Goal: Information Seeking & Learning: Find specific fact

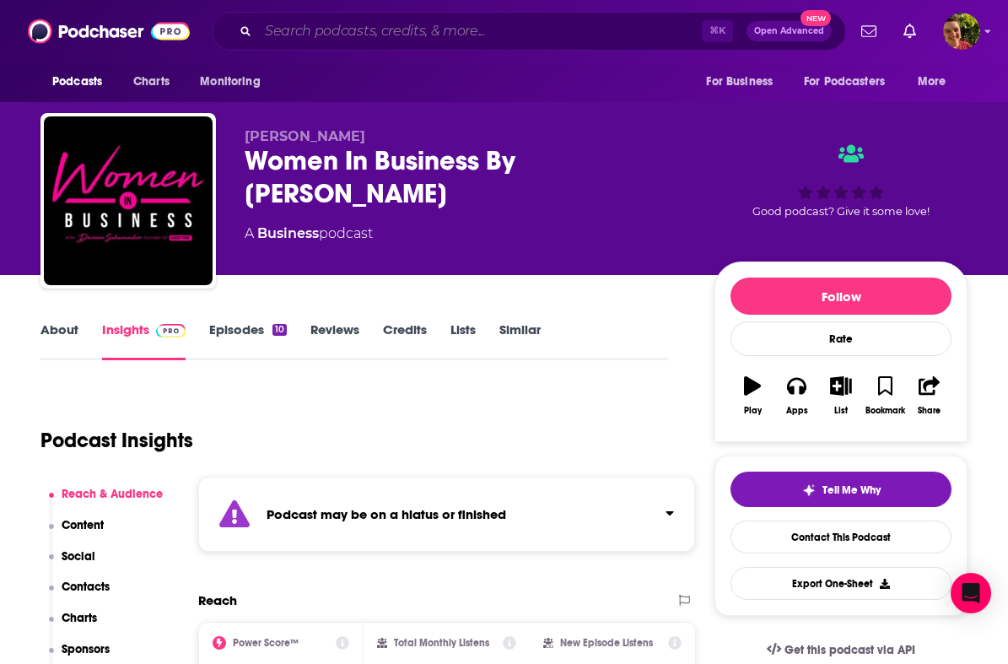
click at [457, 35] on input "Search podcasts, credits, & more..." at bounding box center [480, 31] width 444 height 27
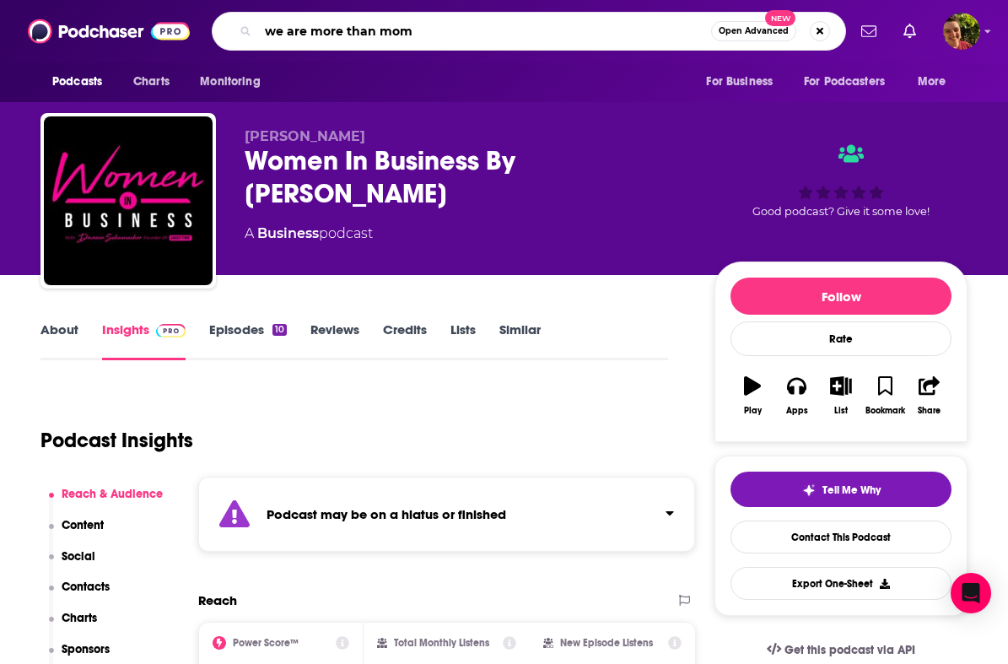
type input "we are more than moms"
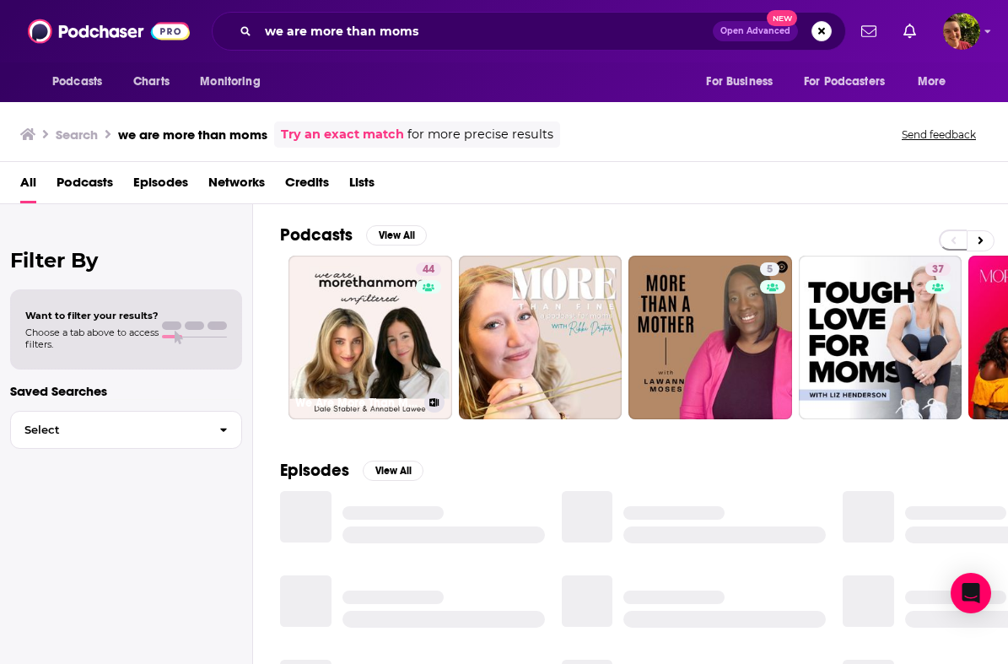
click at [368, 296] on link "44 We Are More Than Moms" at bounding box center [370, 337] width 164 height 164
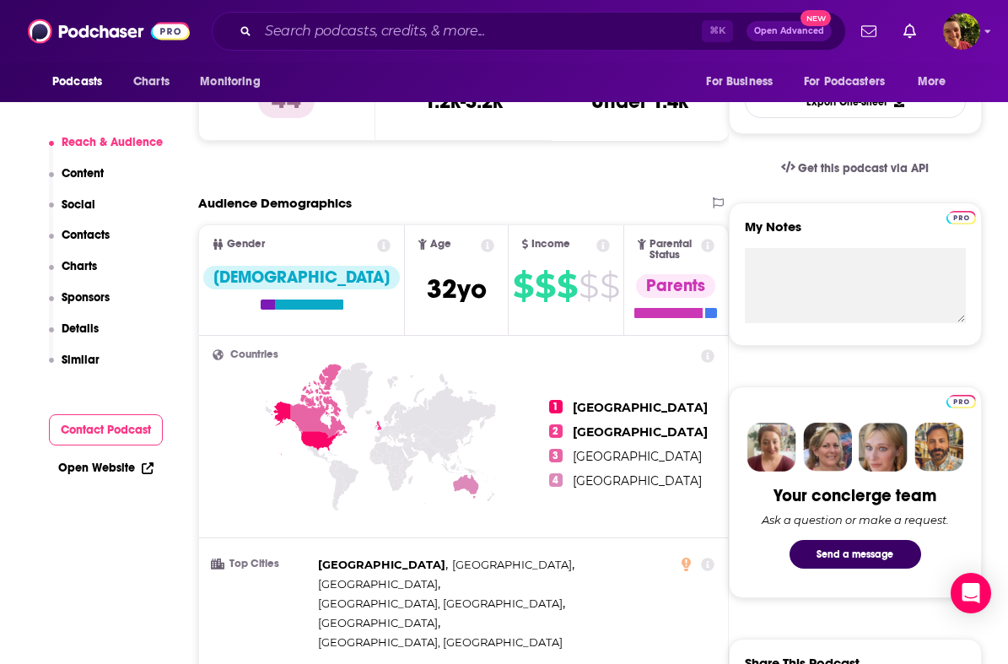
click at [109, 234] on p "Contacts" at bounding box center [86, 235] width 48 height 14
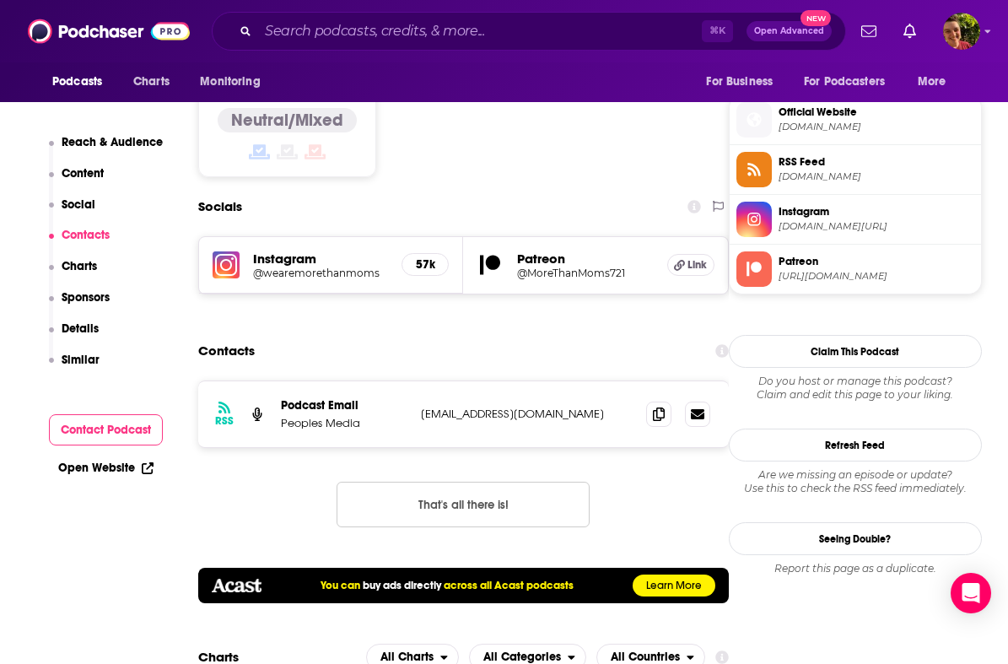
scroll to position [1372, 0]
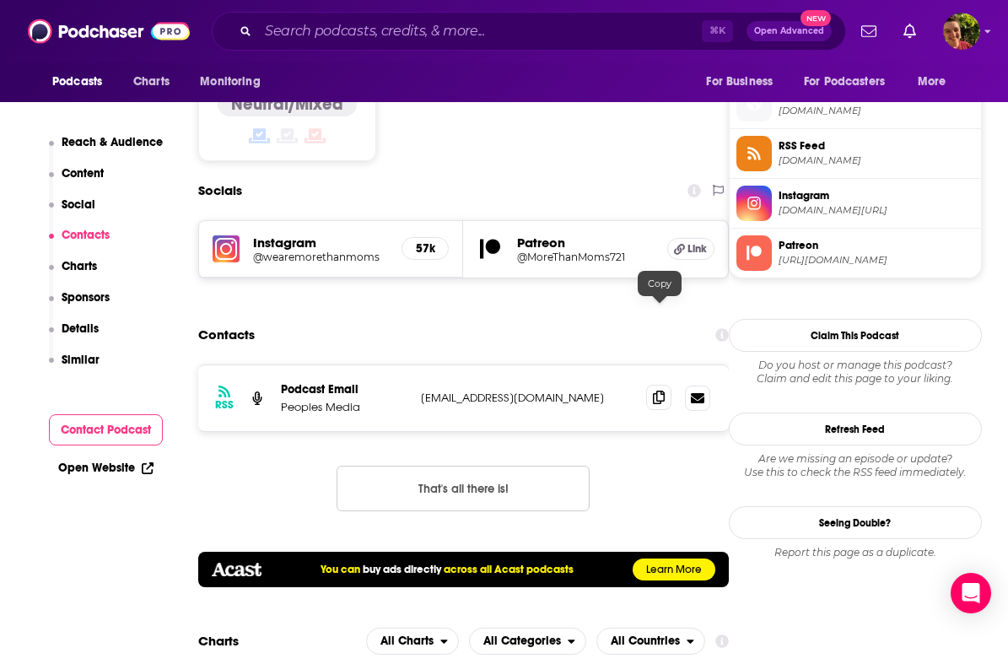
click at [654, 385] on span at bounding box center [658, 397] width 25 height 25
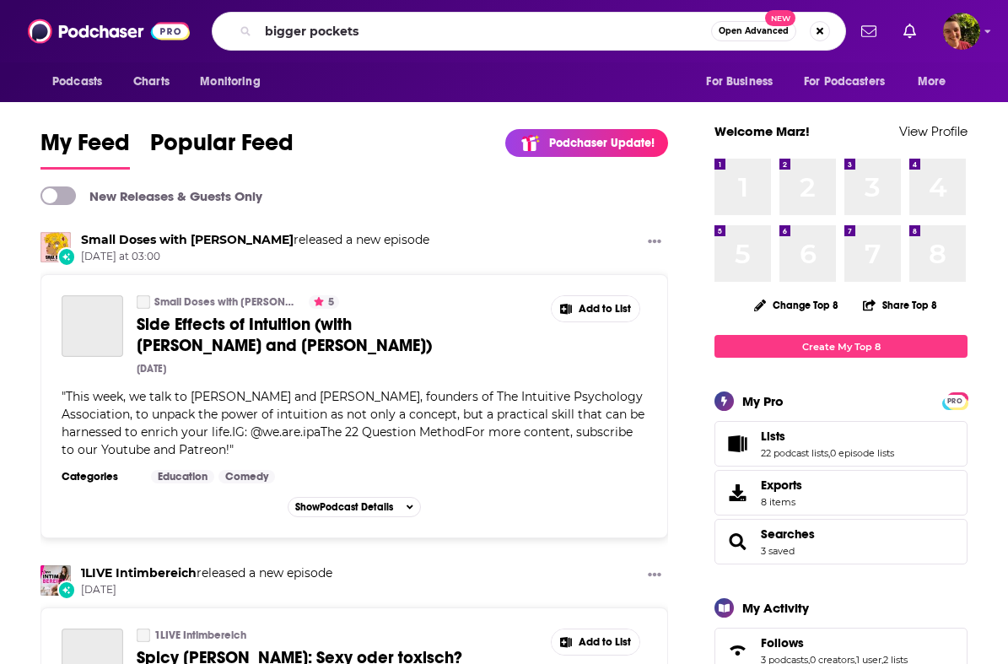
type input "bigger pockets"
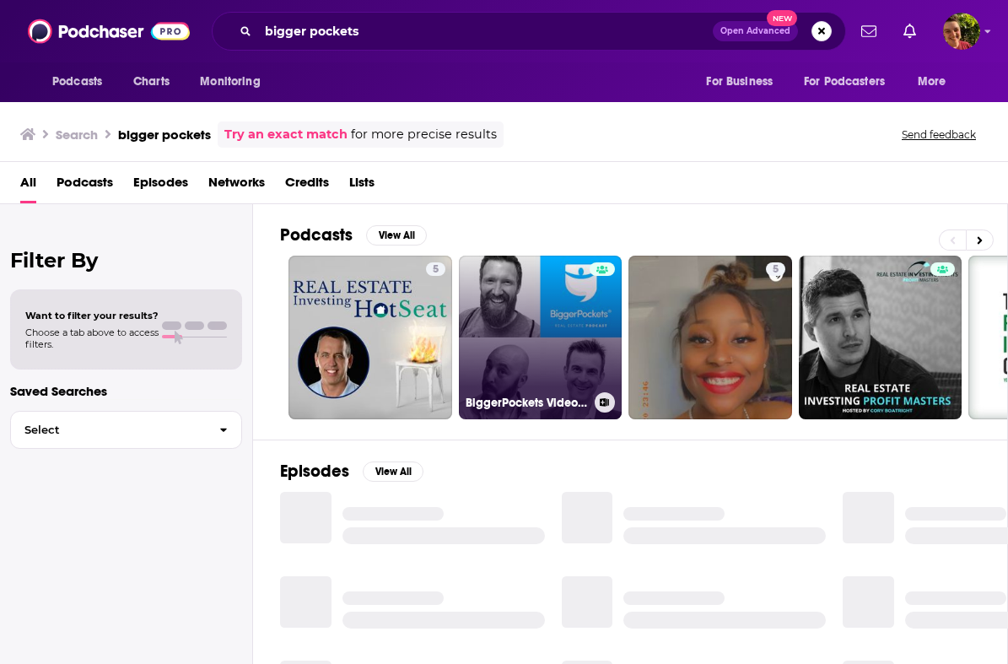
click at [536, 302] on link "BiggerPockets Video Podcast" at bounding box center [541, 337] width 164 height 164
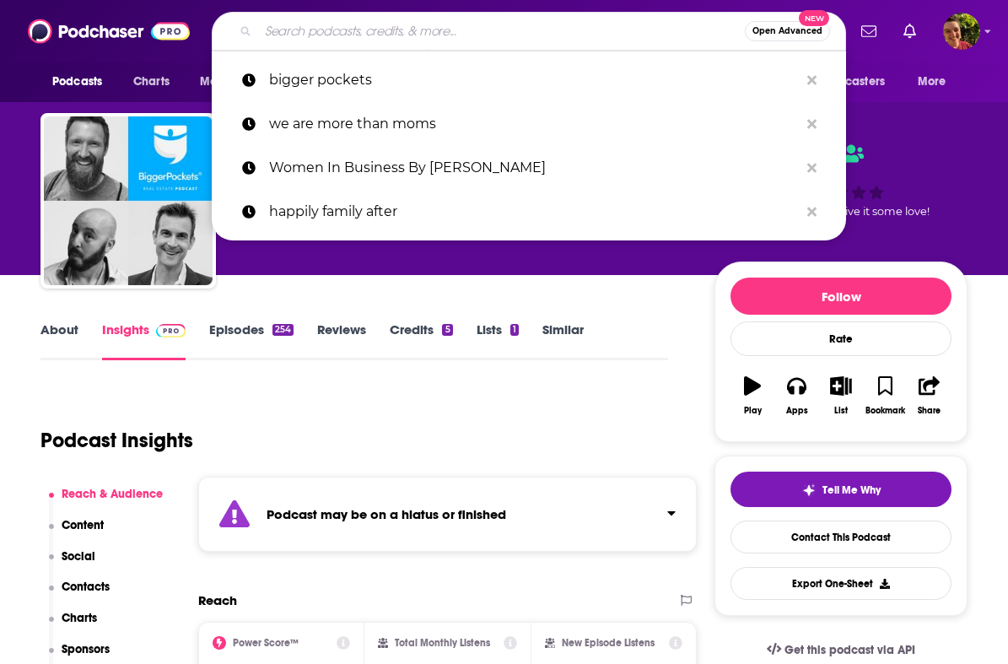
click at [327, 33] on input "Search podcasts, credits, & more..." at bounding box center [501, 31] width 487 height 27
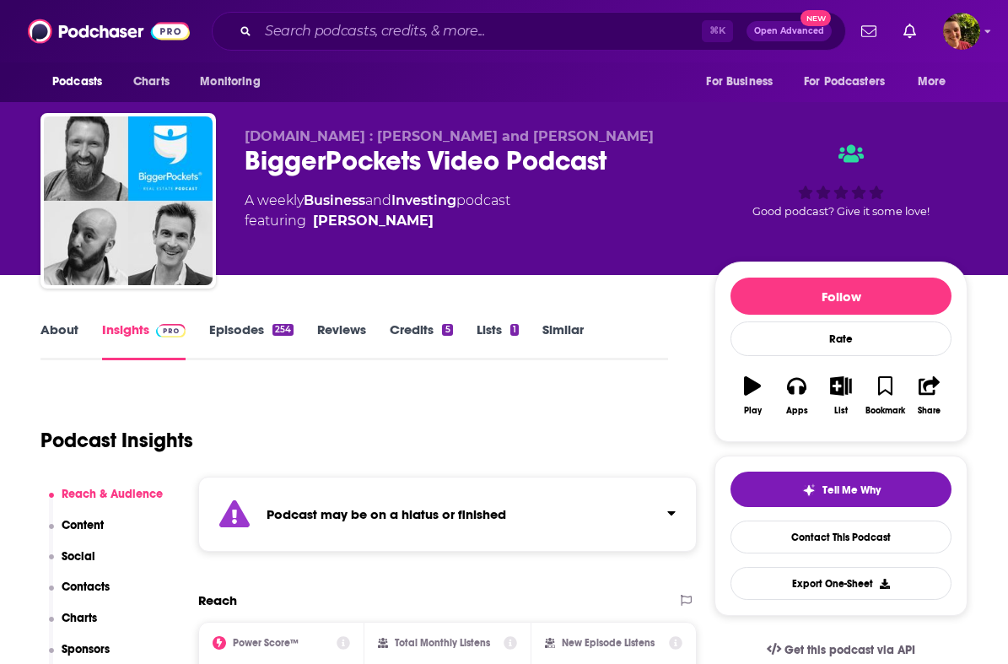
click at [320, 135] on span "[DOMAIN_NAME] : [PERSON_NAME] and [PERSON_NAME]" at bounding box center [449, 136] width 409 height 16
click at [370, 222] on link "[PERSON_NAME]" at bounding box center [373, 221] width 121 height 20
click at [351, 224] on link "[PERSON_NAME]" at bounding box center [373, 221] width 121 height 20
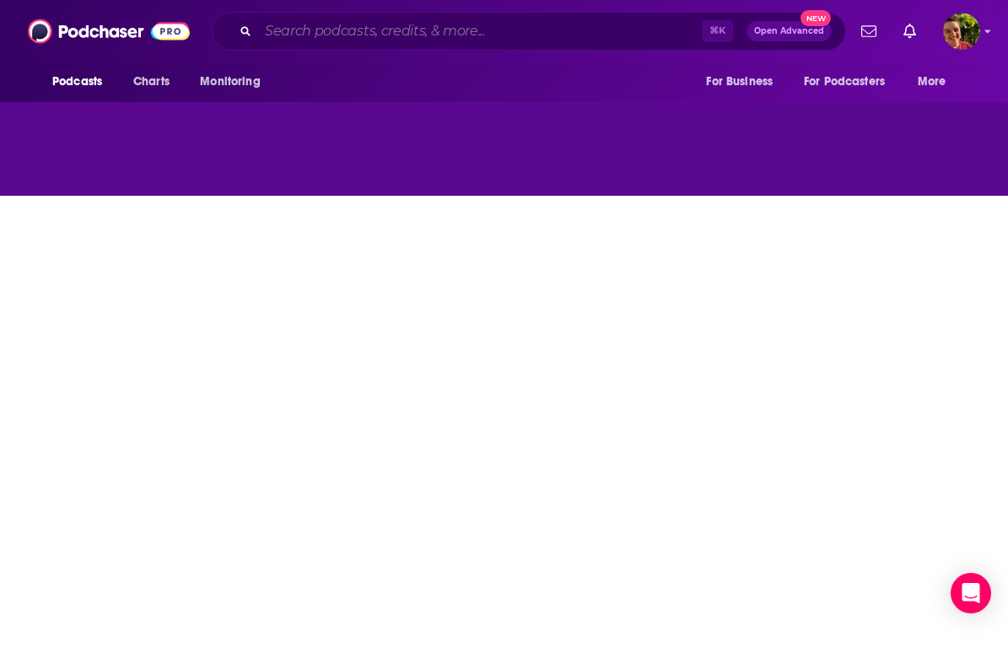
click at [282, 38] on input "Search podcasts, credits, & more..." at bounding box center [480, 31] width 444 height 27
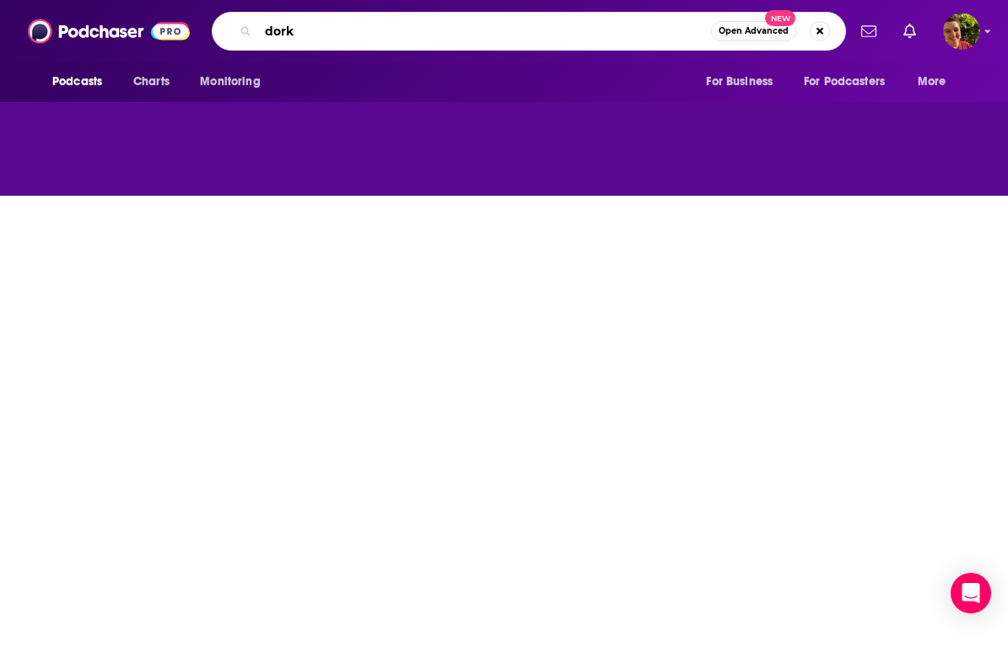
type input "dorki"
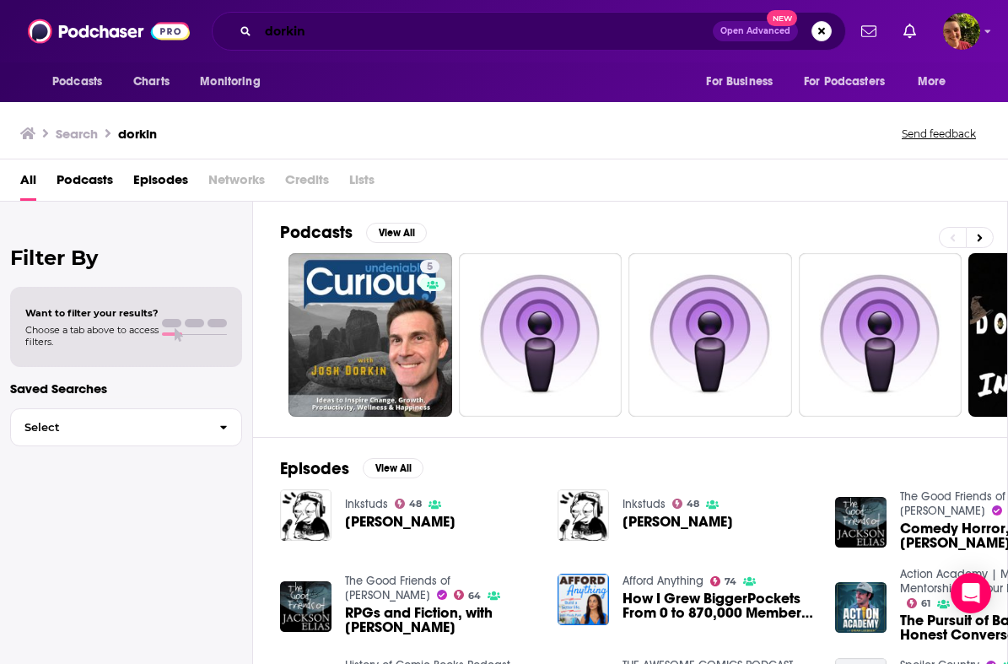
click at [375, 43] on input "dorkin" at bounding box center [485, 31] width 454 height 27
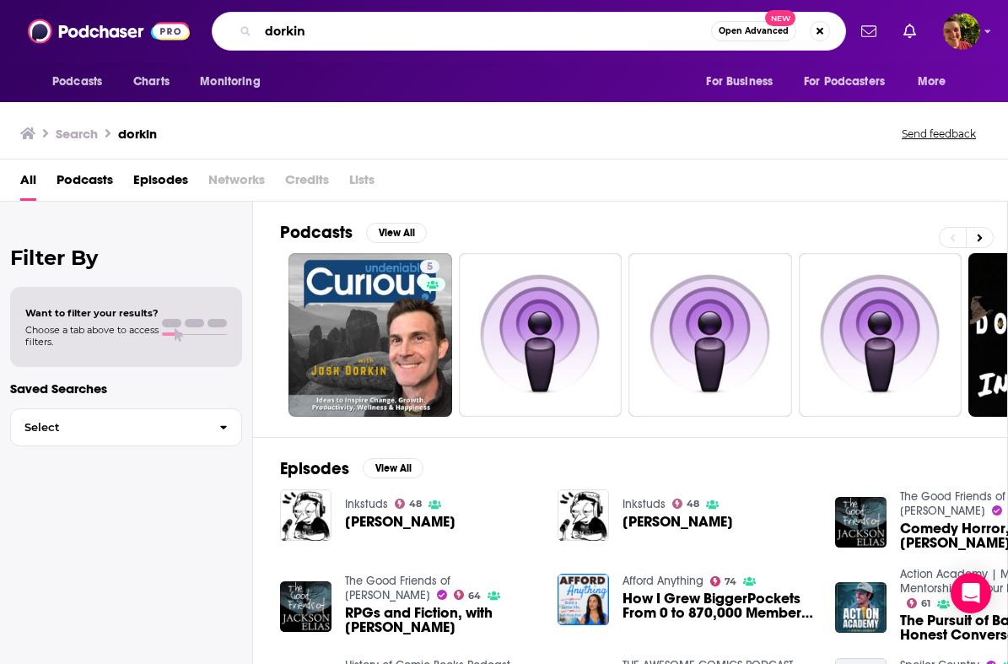
click at [375, 43] on input "dorkin" at bounding box center [484, 31] width 453 height 27
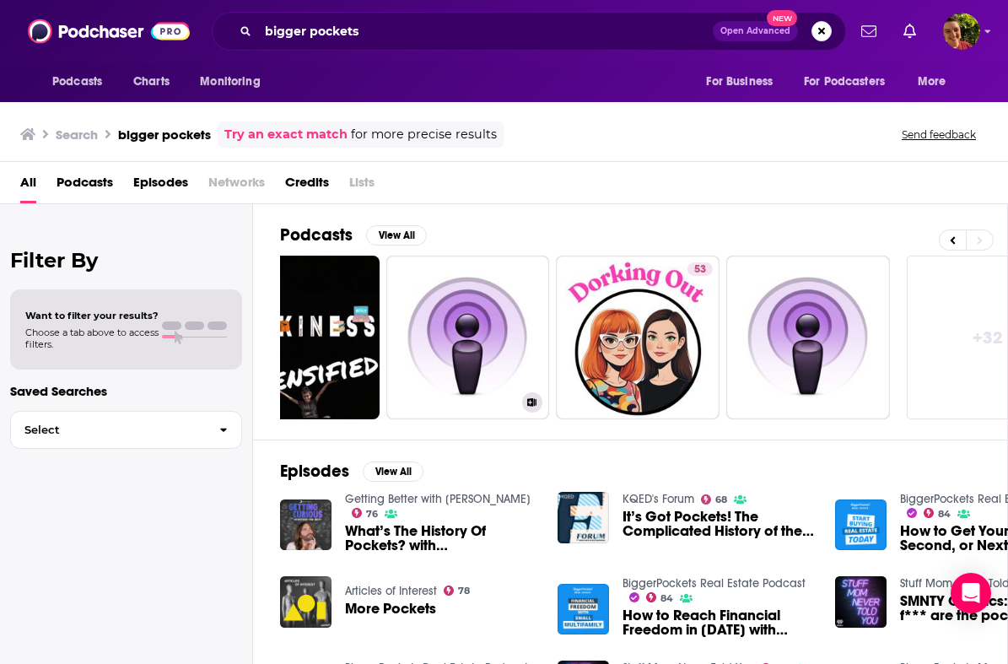
scroll to position [0, 821]
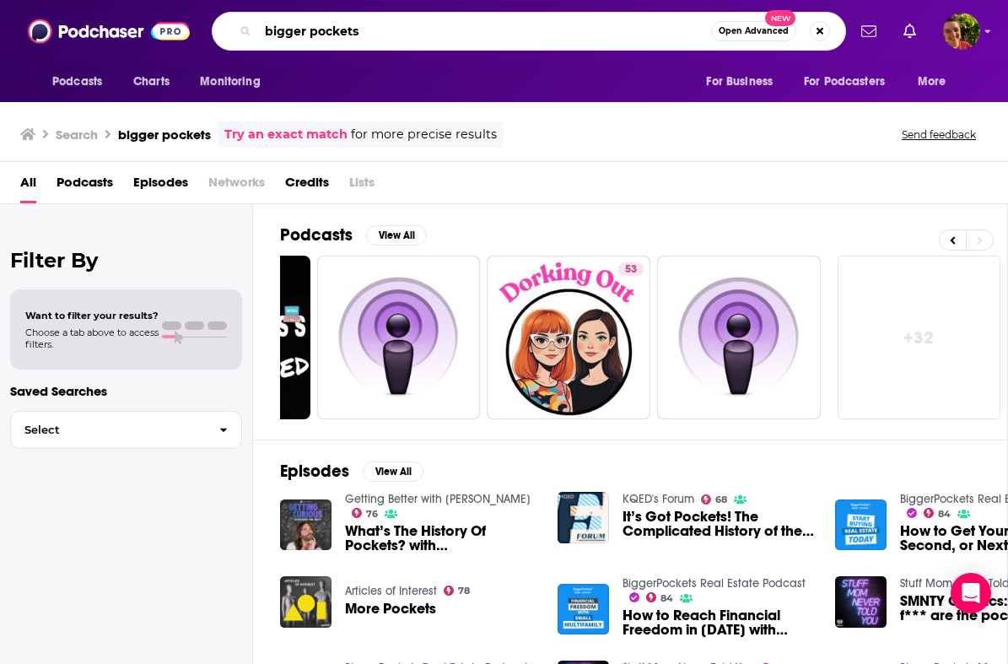
click at [450, 40] on input "bigger pockets" at bounding box center [484, 31] width 453 height 27
paste input "BiggerPockets Real Estate Podcast"
type input "BiggerPockets Real Estate Podcast"
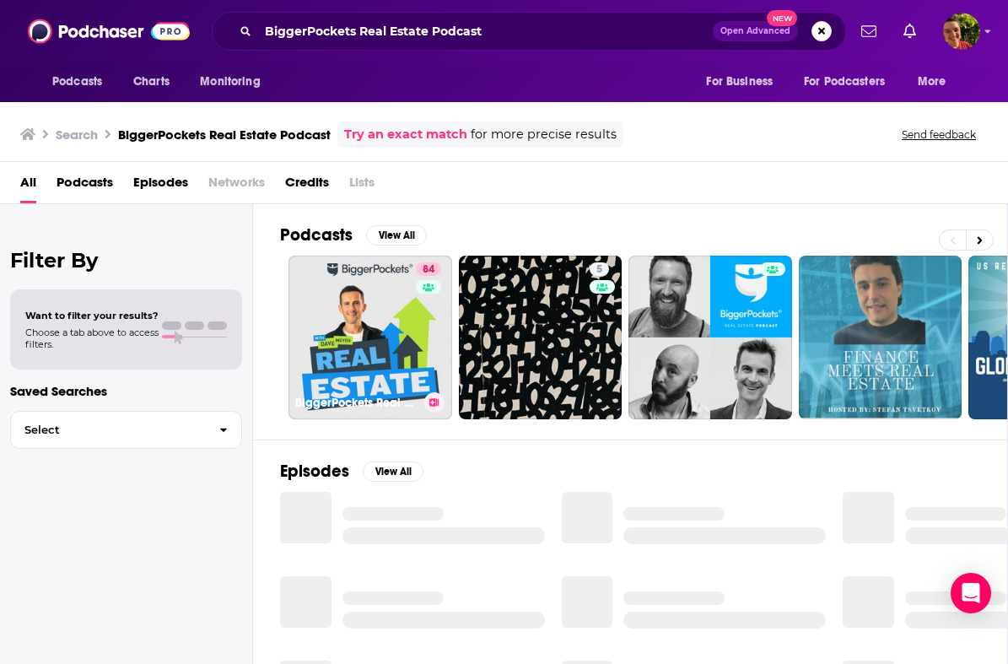
click at [385, 299] on link "84 BiggerPockets Real Estate Podcast" at bounding box center [370, 337] width 164 height 164
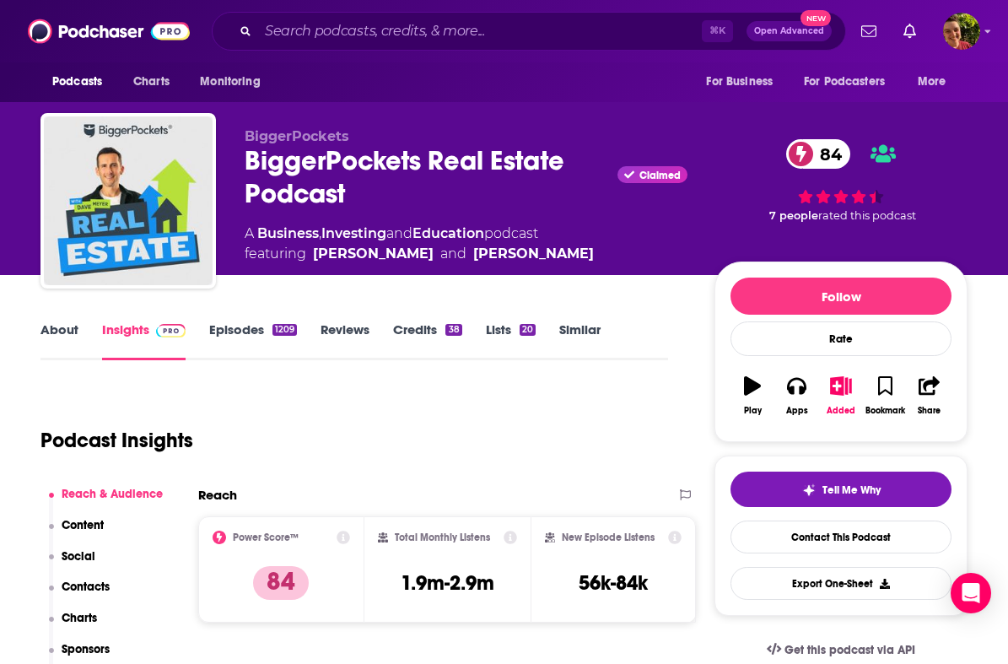
click at [251, 327] on link "Episodes 1209" at bounding box center [253, 340] width 88 height 39
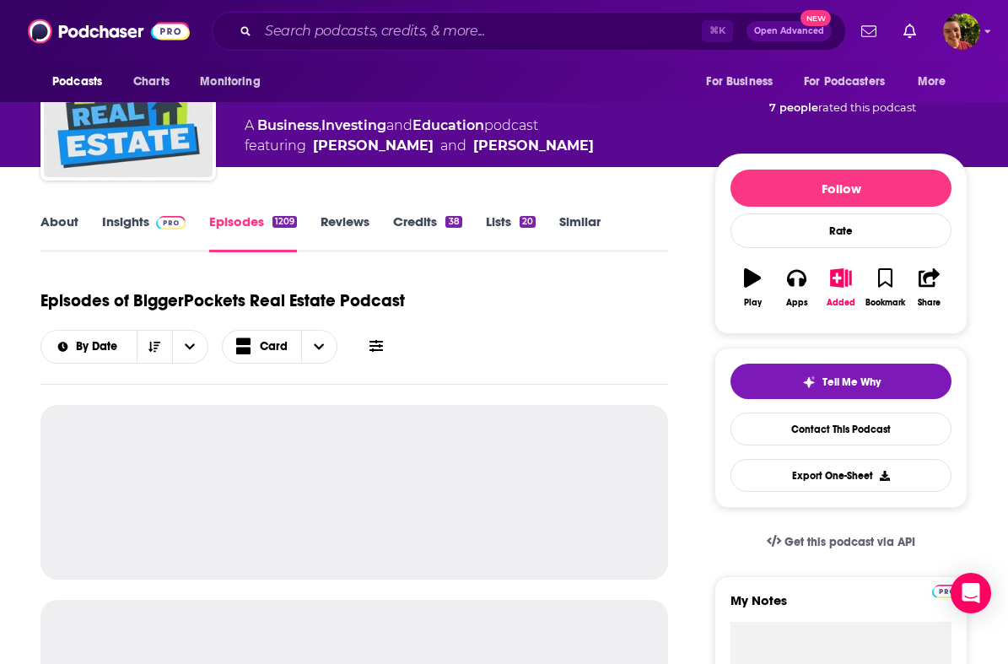
scroll to position [130, 0]
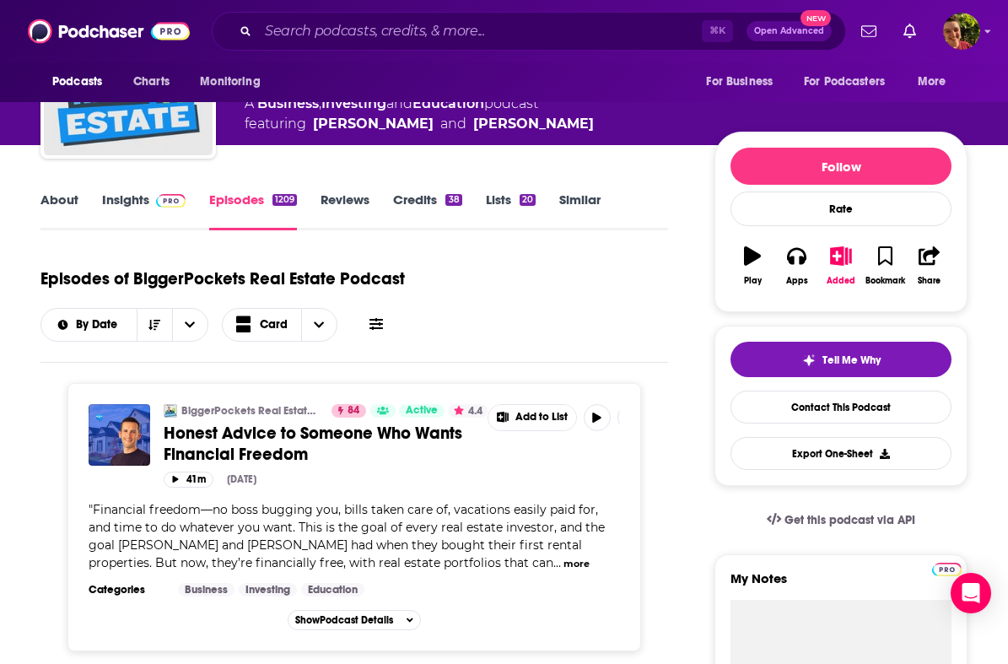
click at [374, 332] on span at bounding box center [375, 324] width 13 height 16
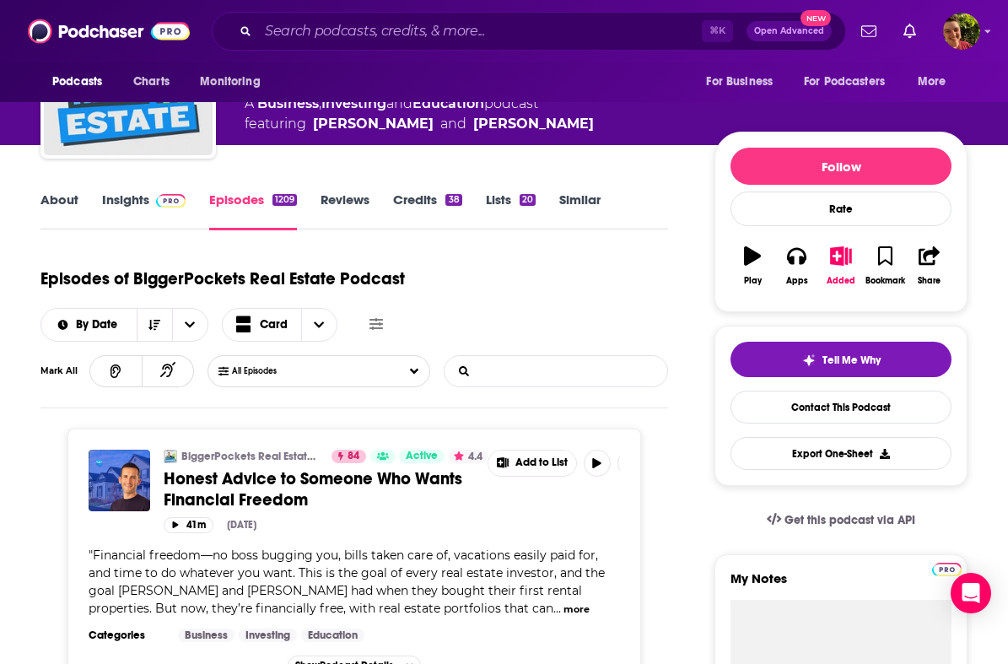
click at [492, 385] on input "List Search Input" at bounding box center [532, 371] width 176 height 30
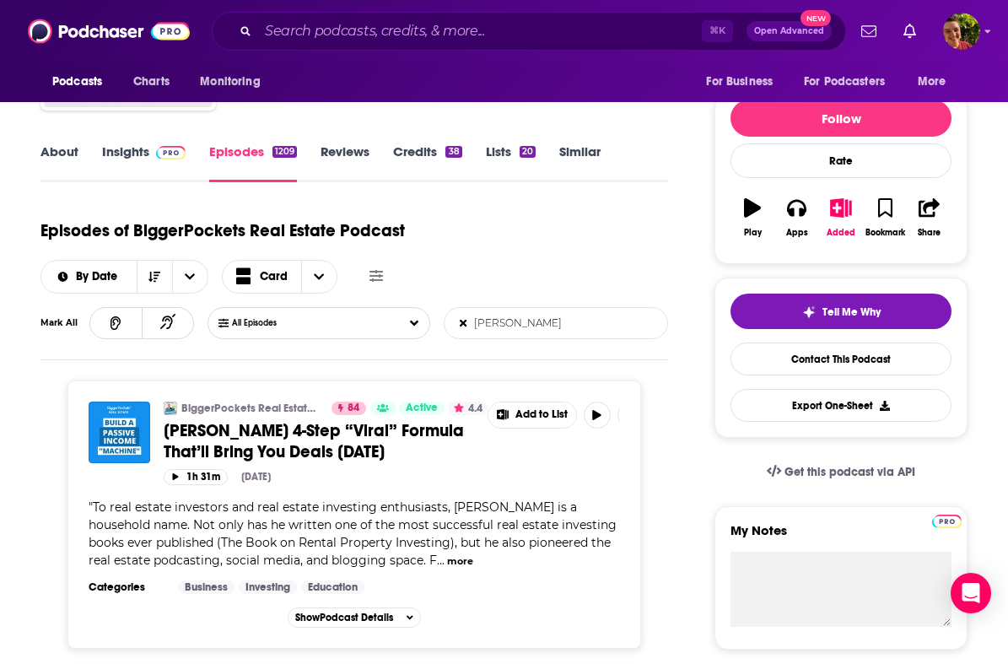
scroll to position [176, 0]
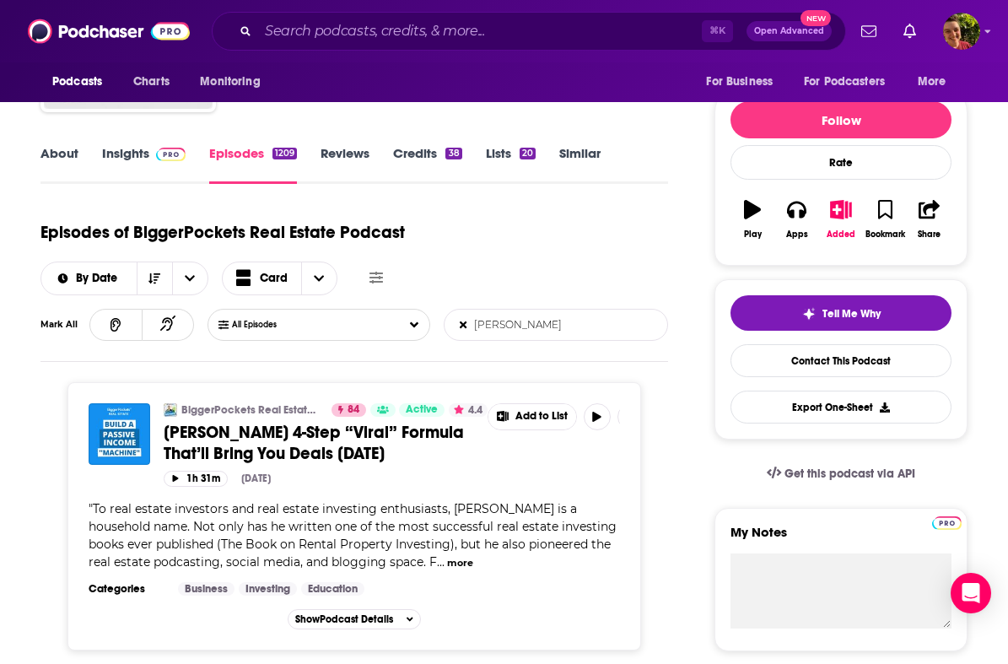
type input "[PERSON_NAME]"
click at [72, 165] on link "About" at bounding box center [59, 164] width 38 height 39
